Goal: Navigation & Orientation: Find specific page/section

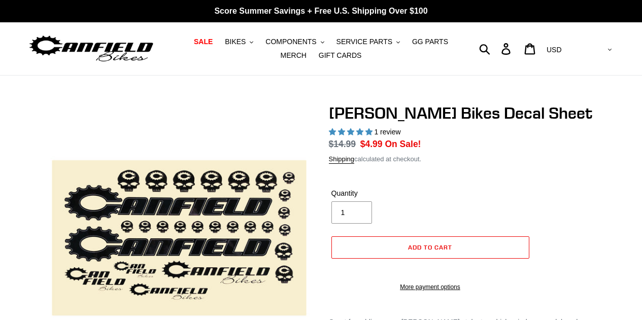
select select "highest-rating"
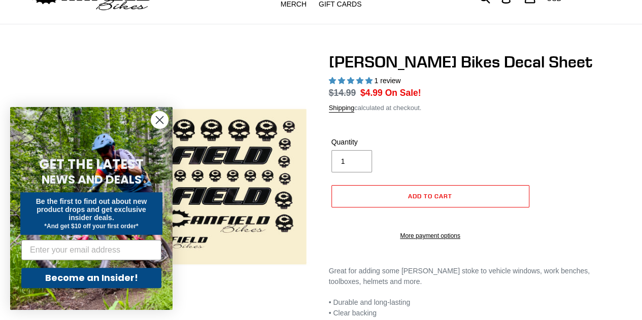
scroll to position [52, 0]
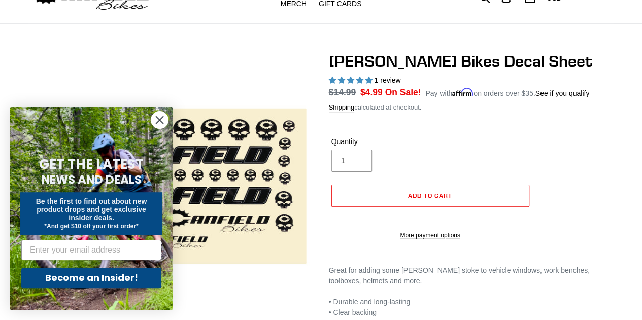
click at [161, 122] on icon "Close dialog" at bounding box center [159, 120] width 7 height 7
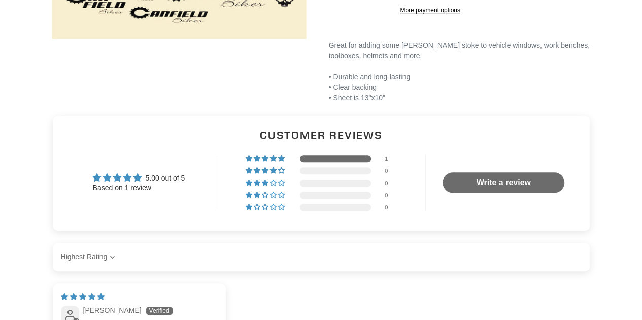
scroll to position [439, 0]
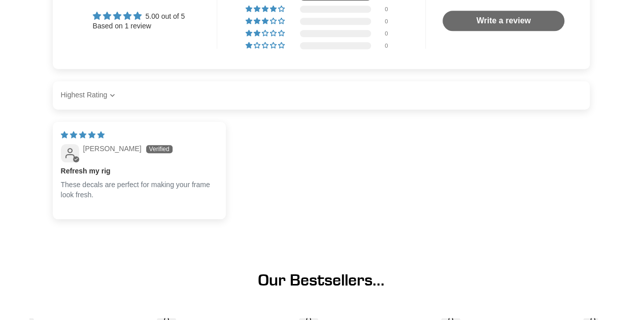
click at [390, 243] on div at bounding box center [321, 235] width 537 height 16
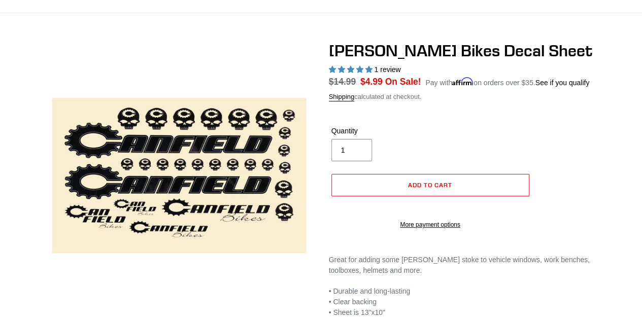
scroll to position [0, 0]
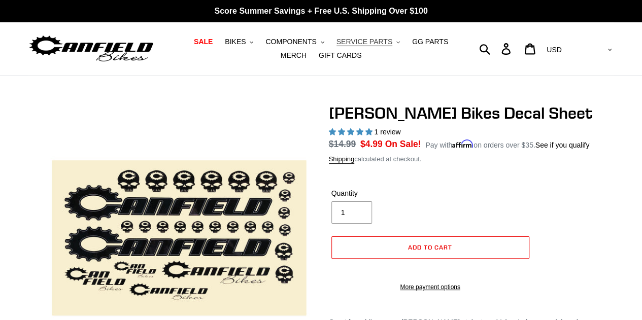
click at [349, 44] on span "SERVICE PARTS" at bounding box center [364, 42] width 56 height 9
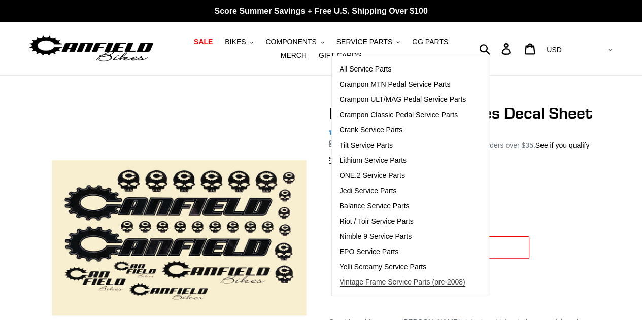
click at [363, 282] on span "Vintage Frame Service Parts (pre-2008)" at bounding box center [402, 282] width 126 height 9
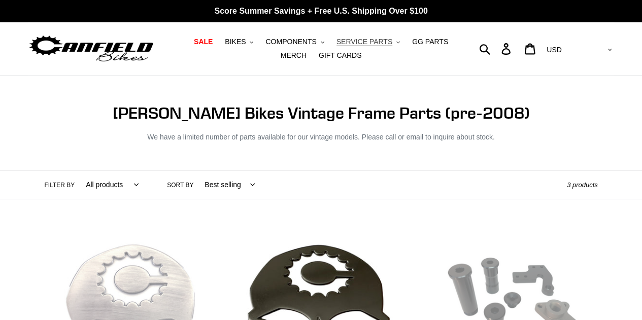
click at [355, 43] on span "SERVICE PARTS" at bounding box center [364, 42] width 56 height 9
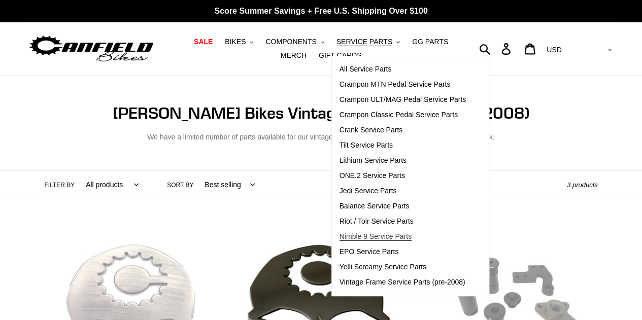
click at [352, 237] on span "Nimble 9 Service Parts" at bounding box center [375, 236] width 72 height 9
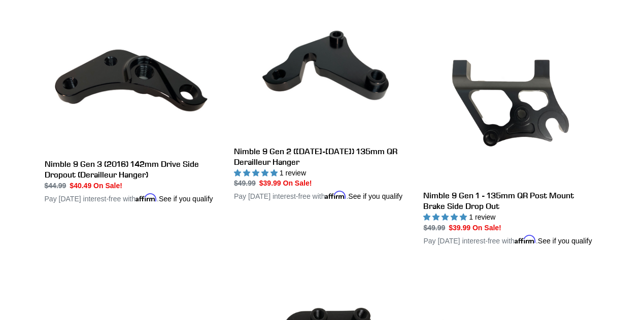
scroll to position [552, 0]
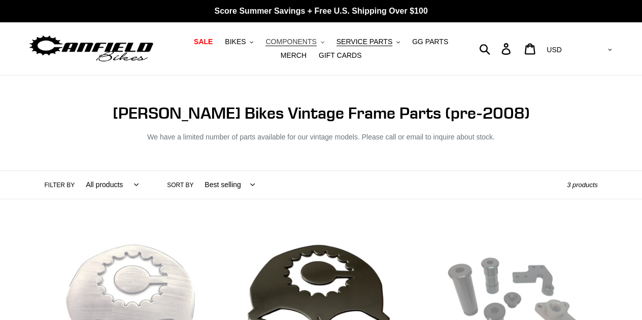
click at [301, 42] on button "COMPONENTS .cls-1{fill:#231f20}" at bounding box center [294, 42] width 68 height 14
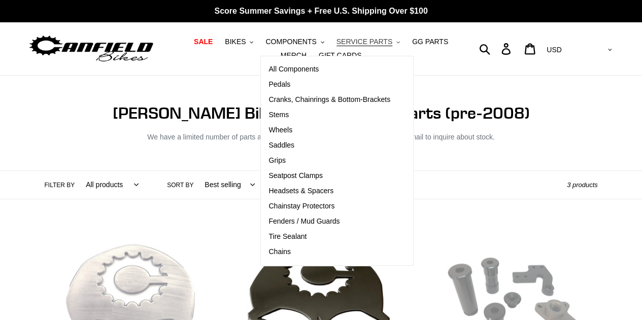
click at [369, 43] on button "SERVICE PARTS .cls-1{fill:#231f20}" at bounding box center [368, 42] width 74 height 14
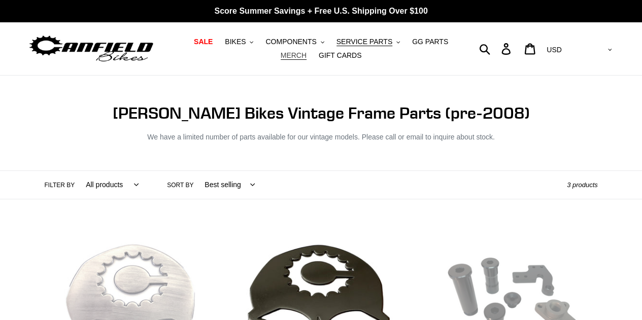
click at [306, 51] on span "MERCH" at bounding box center [294, 55] width 26 height 9
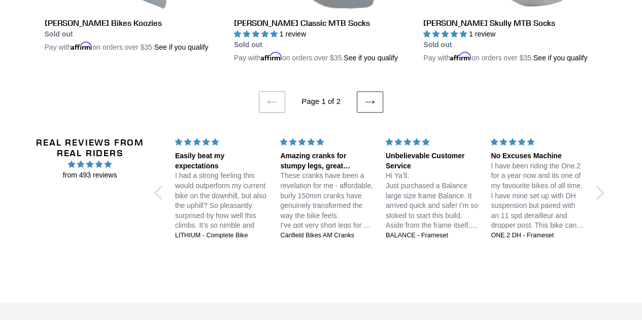
scroll to position [2210, 0]
click at [369, 104] on icon at bounding box center [370, 101] width 10 height 10
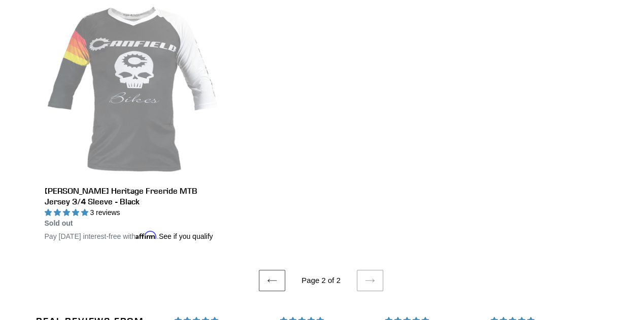
scroll to position [306, 0]
